Goal: Transaction & Acquisition: Purchase product/service

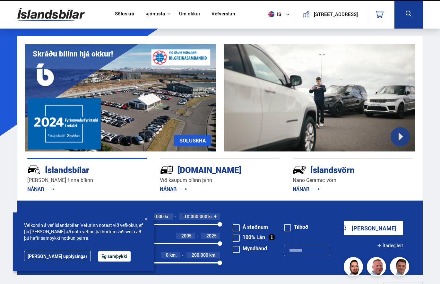
click at [147, 218] on div at bounding box center [146, 219] width 6 height 6
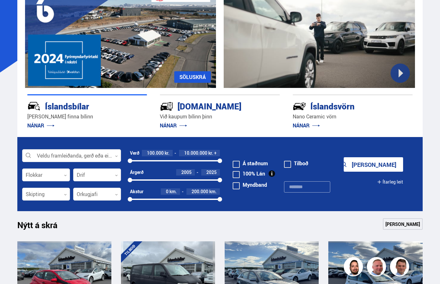
scroll to position [64, 0]
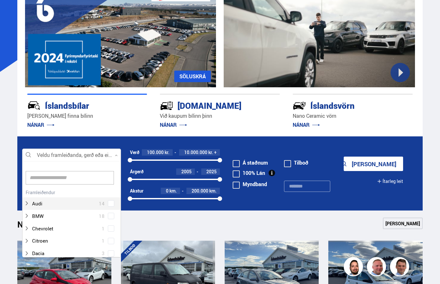
click at [69, 155] on div at bounding box center [71, 155] width 99 height 13
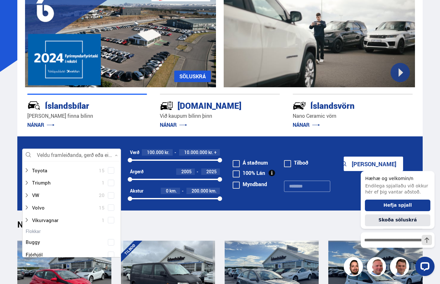
scroll to position [449, 0]
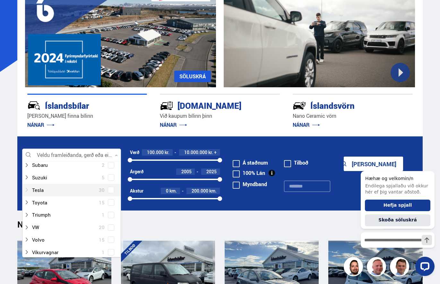
click at [39, 190] on div at bounding box center [65, 189] width 82 height 9
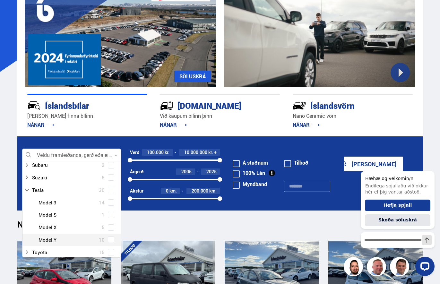
click at [68, 238] on div at bounding box center [78, 239] width 82 height 9
click at [108, 238] on span at bounding box center [111, 239] width 6 height 6
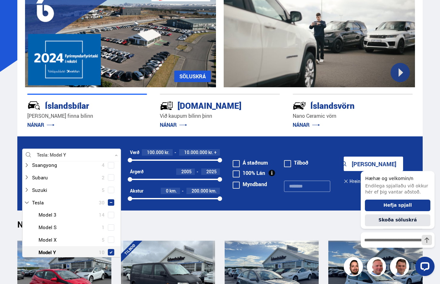
scroll to position [462, 0]
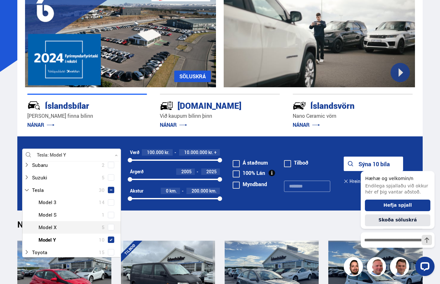
click at [351, 164] on icon "submit" at bounding box center [351, 164] width 8 height 8
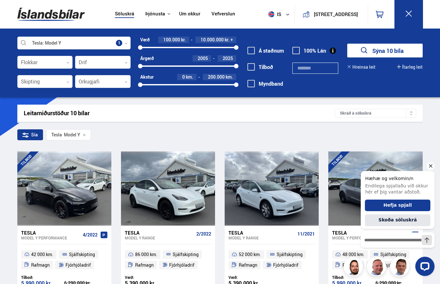
click at [433, 165] on icon "Hide greeting" at bounding box center [431, 166] width 8 height 8
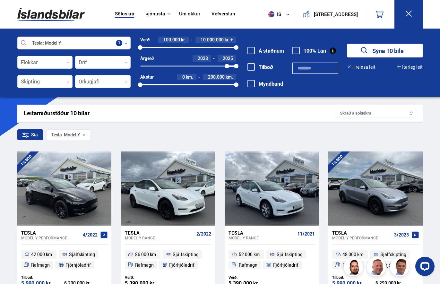
drag, startPoint x: 140, startPoint y: 66, endPoint x: 227, endPoint y: 72, distance: 86.5
click at [227, 72] on div "Verð 100.000 kr. 10.000.000 kr. + 100000 10000000 Árgerð 2023 2025 2023 2025 [G…" at bounding box center [184, 65] width 106 height 56
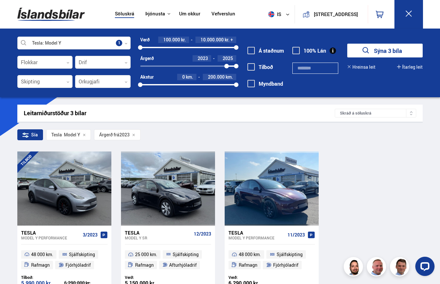
click at [387, 44] on button "Sýna 3 bíla" at bounding box center [384, 51] width 75 height 14
click at [249, 46] on div "Á staðnum" at bounding box center [267, 51] width 40 height 11
click at [251, 52] on span at bounding box center [250, 50] width 7 height 7
